Goal: Find specific page/section: Find specific page/section

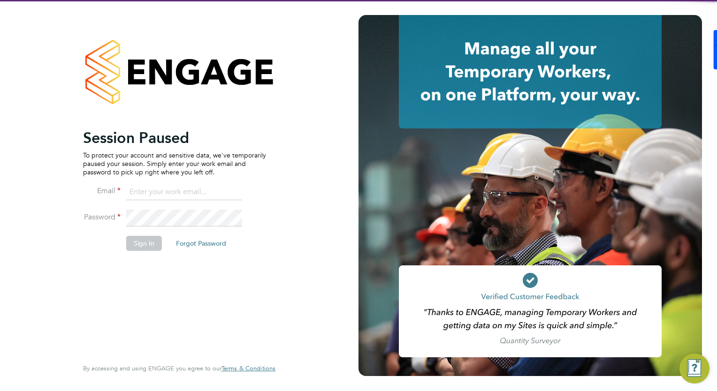
type input "[PERSON_NAME][EMAIL_ADDRESS][PERSON_NAME][DOMAIN_NAME]"
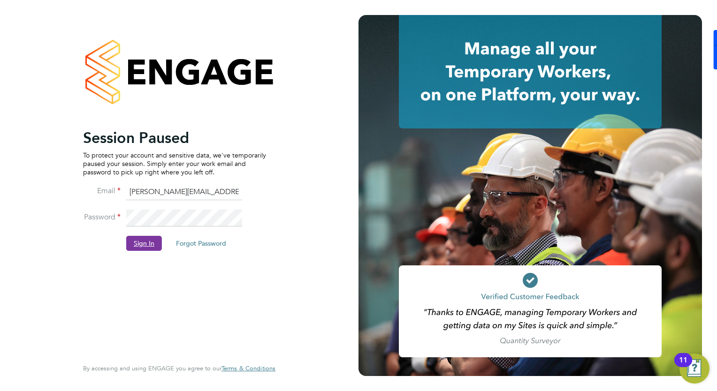
click at [160, 239] on button "Sign In" at bounding box center [144, 243] width 36 height 15
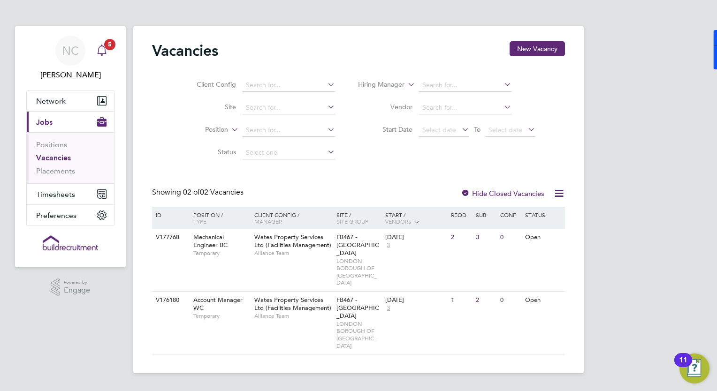
click at [106, 51] on icon "Main navigation" at bounding box center [101, 50] width 11 height 11
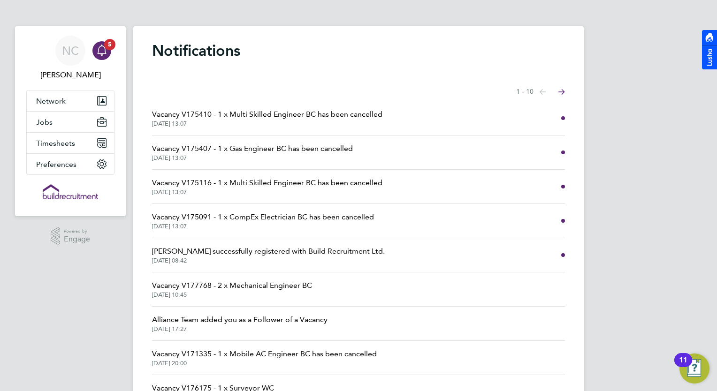
click at [680, 98] on div "NC [PERSON_NAME] Notifications 5 Applications: Network Businesses Sites Workers…" at bounding box center [358, 238] width 717 height 477
click at [45, 125] on span "Jobs" at bounding box center [44, 122] width 16 height 9
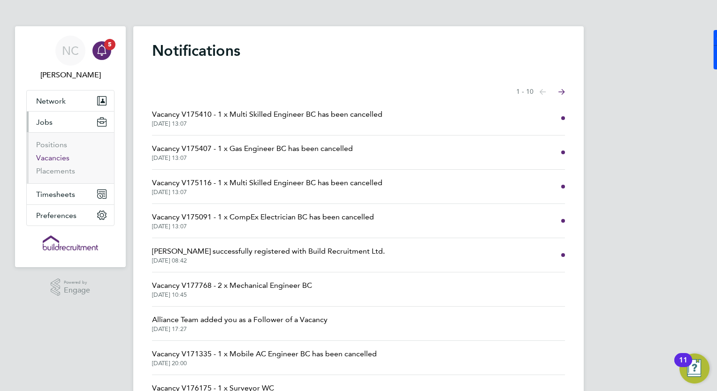
click at [58, 157] on link "Vacancies" at bounding box center [52, 157] width 33 height 9
